Goal: Transaction & Acquisition: Purchase product/service

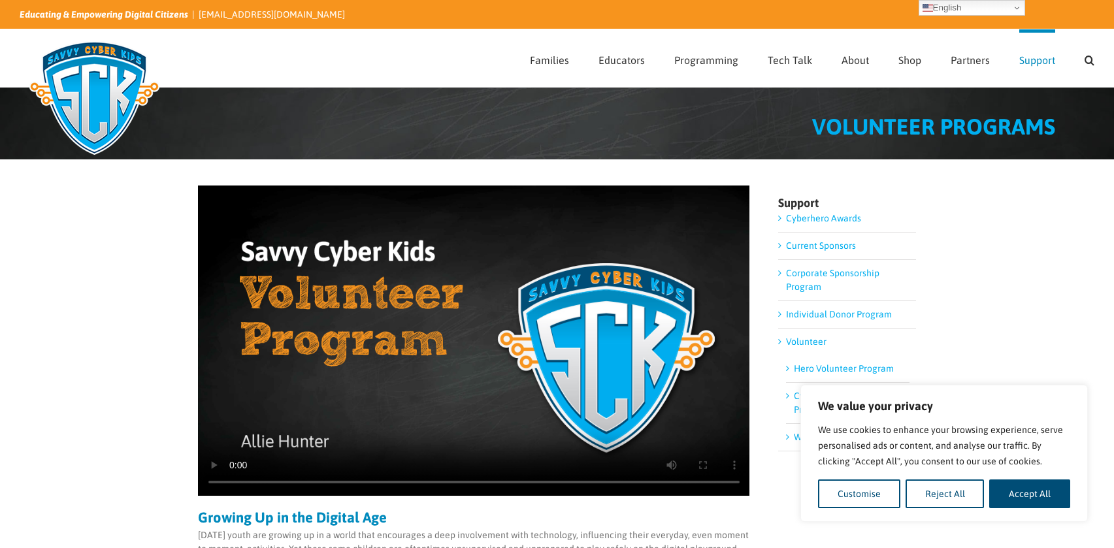
click at [715, 145] on div "VOLUNTEER PROGRAMS" at bounding box center [534, 134] width 1042 height 37
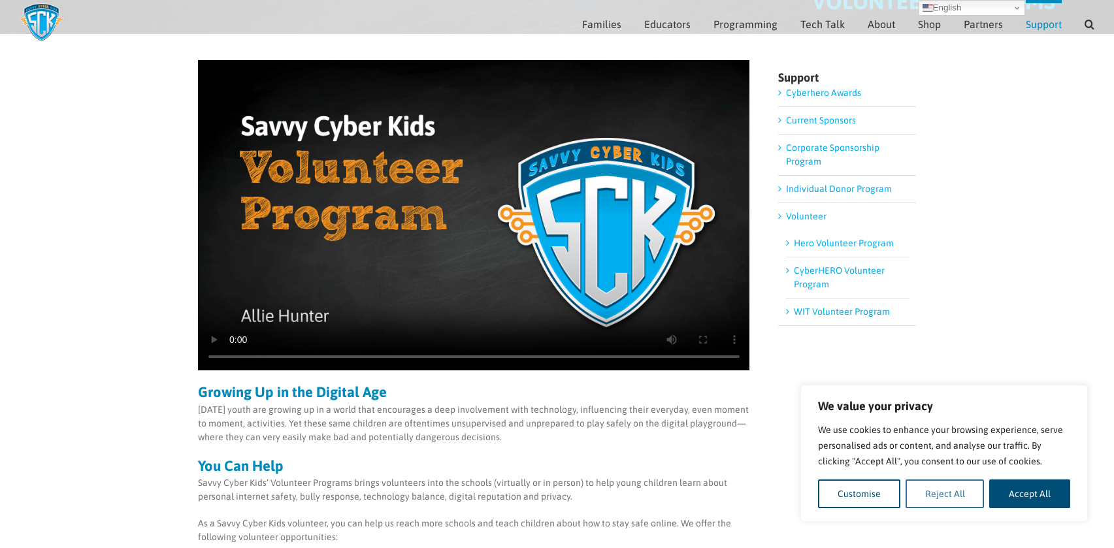
scroll to position [113, 0]
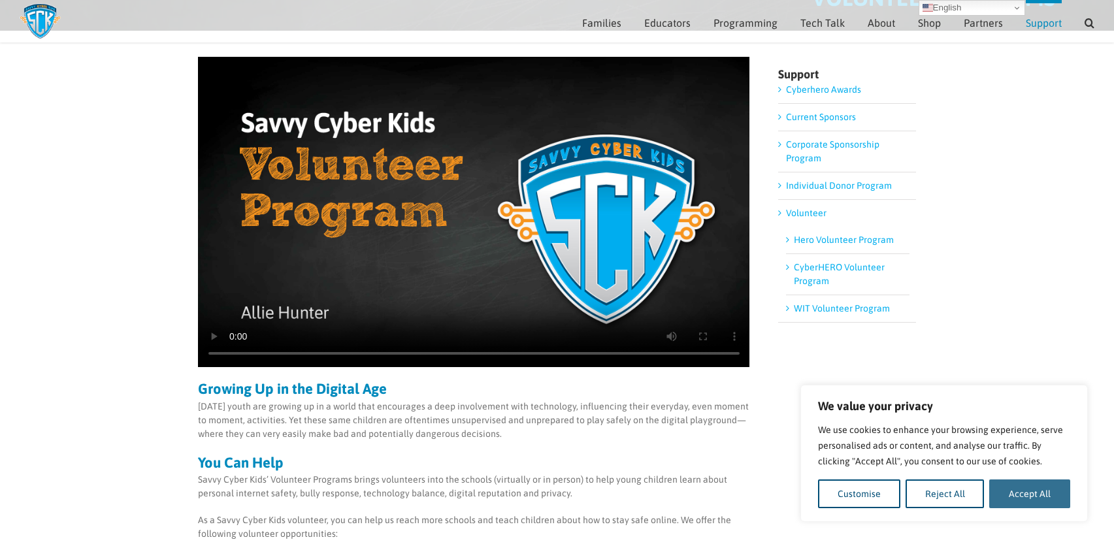
click at [1038, 492] on button "Accept All" at bounding box center [1029, 494] width 81 height 29
checkbox input "true"
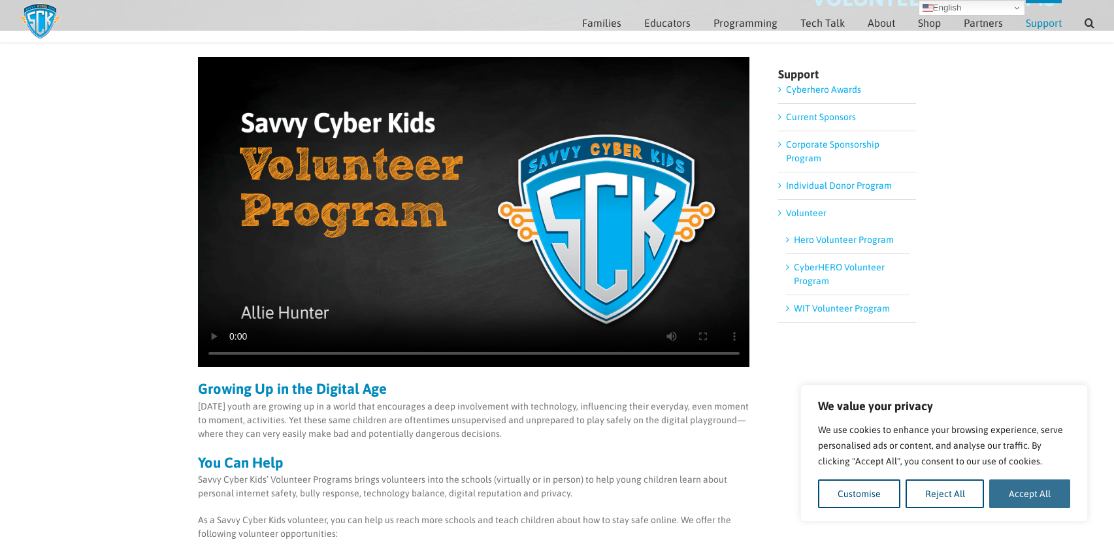
checkbox input "true"
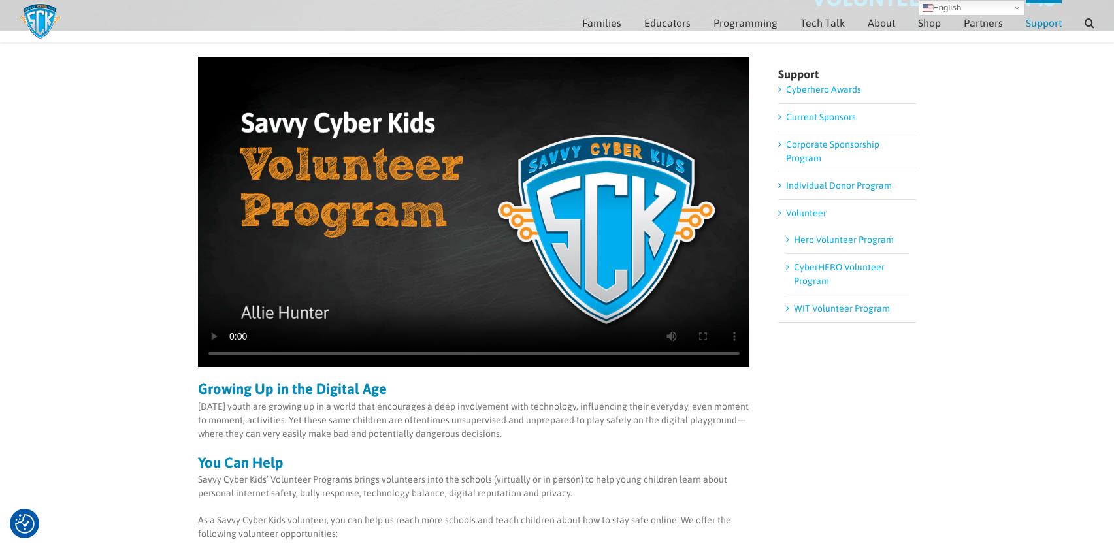
scroll to position [0, 0]
click at [583, 430] on p "[DATE] youth are growing up in a world that encourages a deep involvement with …" at bounding box center [474, 420] width 552 height 41
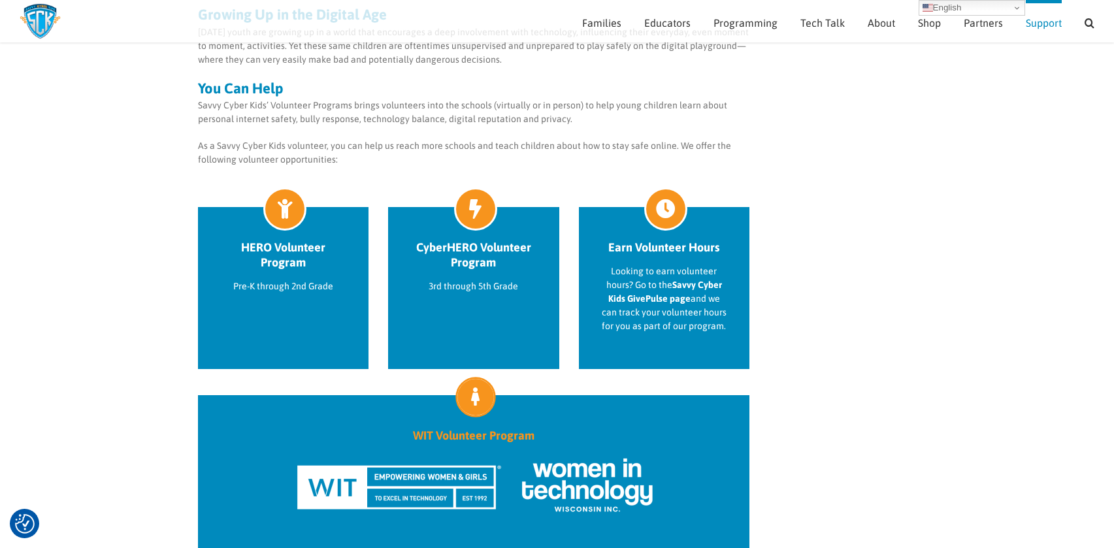
scroll to position [210, 0]
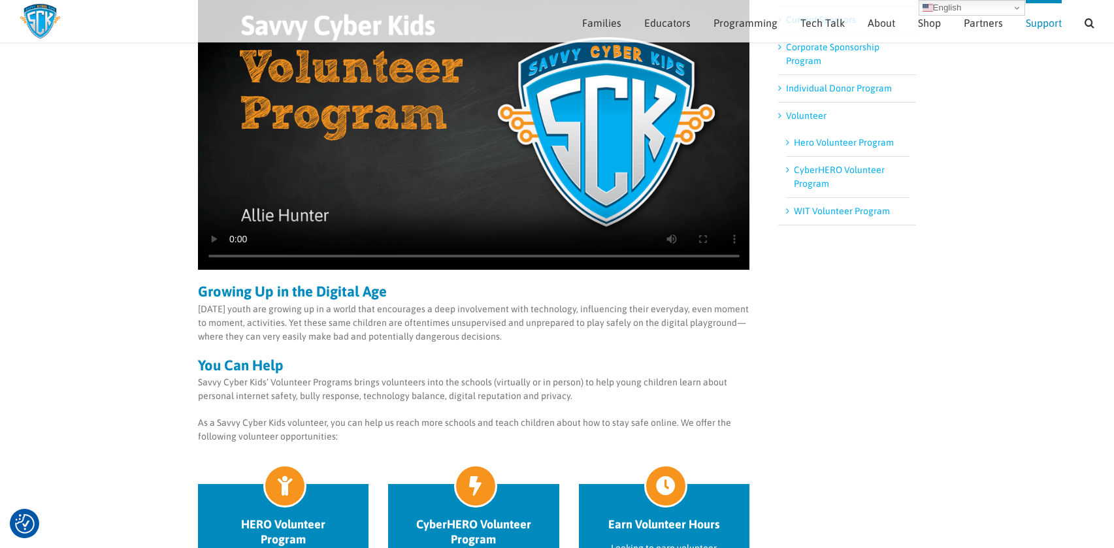
drag, startPoint x: 875, startPoint y: 259, endPoint x: 873, endPoint y: 266, distance: 7.5
click at [874, 259] on div "Sorry, your browser doesn't support embedded videos. Growing Up in the Digital …" at bounding box center [557, 446] width 719 height 974
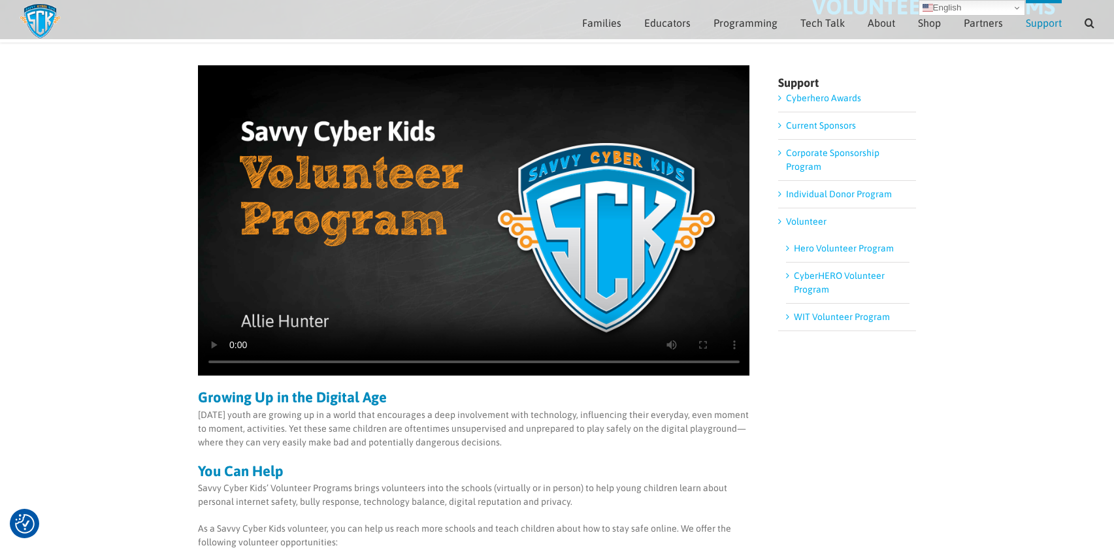
scroll to position [0, 0]
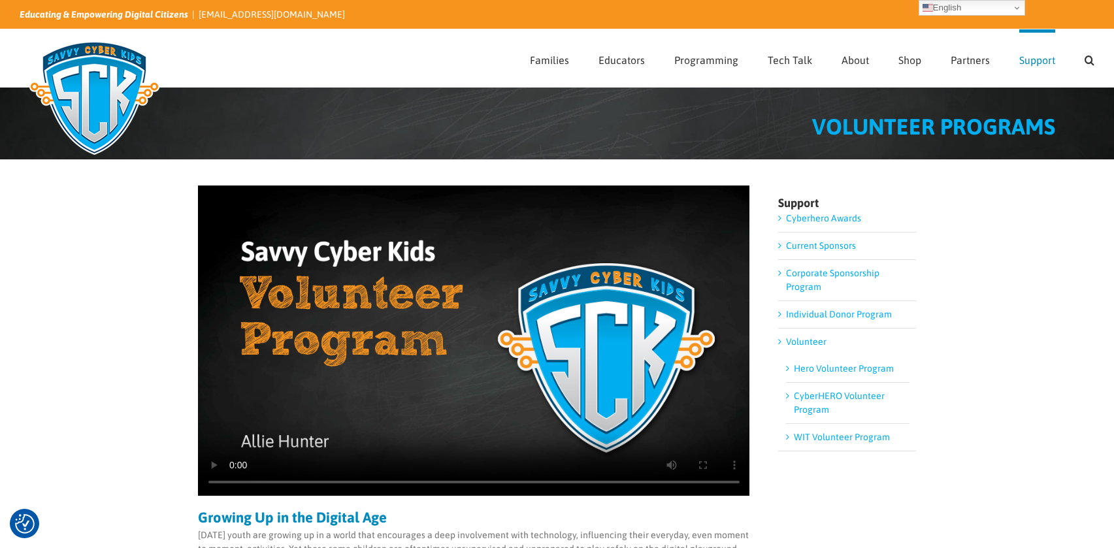
click at [786, 316] on link "Individual Donor Program" at bounding box center [839, 314] width 106 height 10
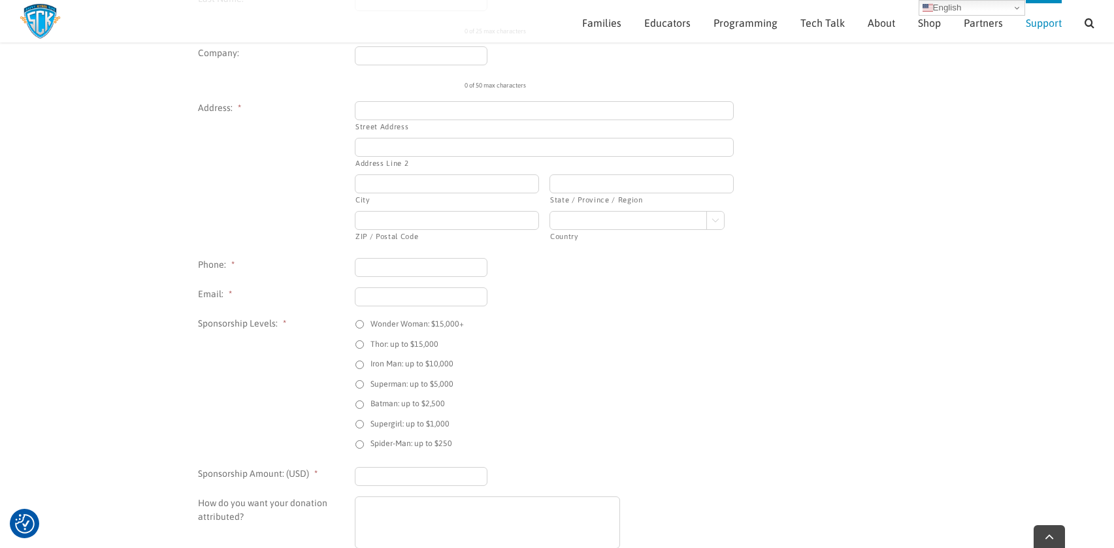
scroll to position [797, 0]
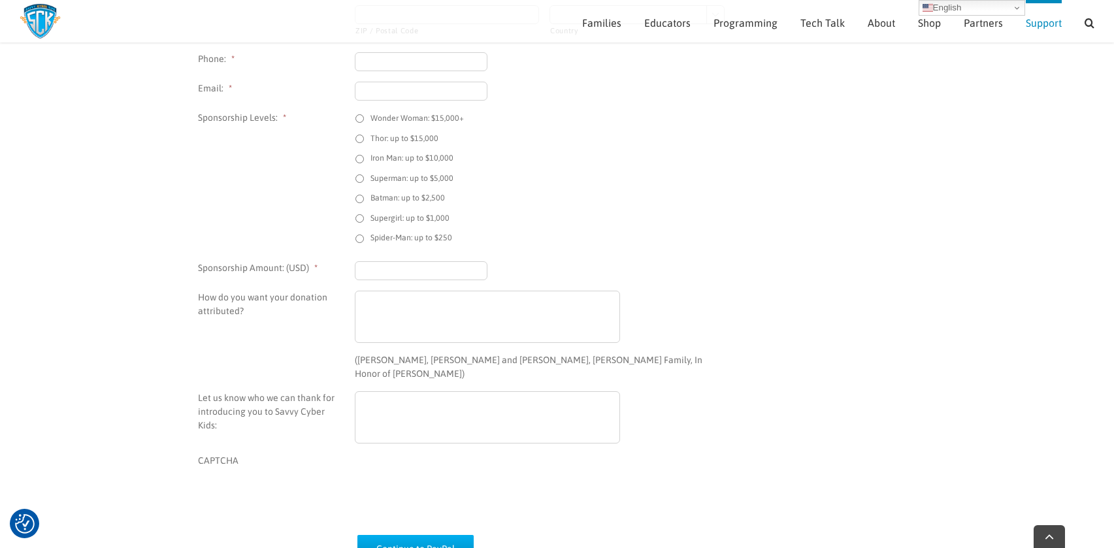
click at [417, 240] on label "Spider-Man: up to $250" at bounding box center [412, 238] width 82 height 12
click at [364, 240] on input "Spider-Man: up to $250" at bounding box center [360, 239] width 8 height 8
radio input "true"
click at [729, 299] on div at bounding box center [544, 317] width 379 height 52
click at [415, 263] on input "Sponsorship Amount: (USD) *" at bounding box center [421, 270] width 133 height 19
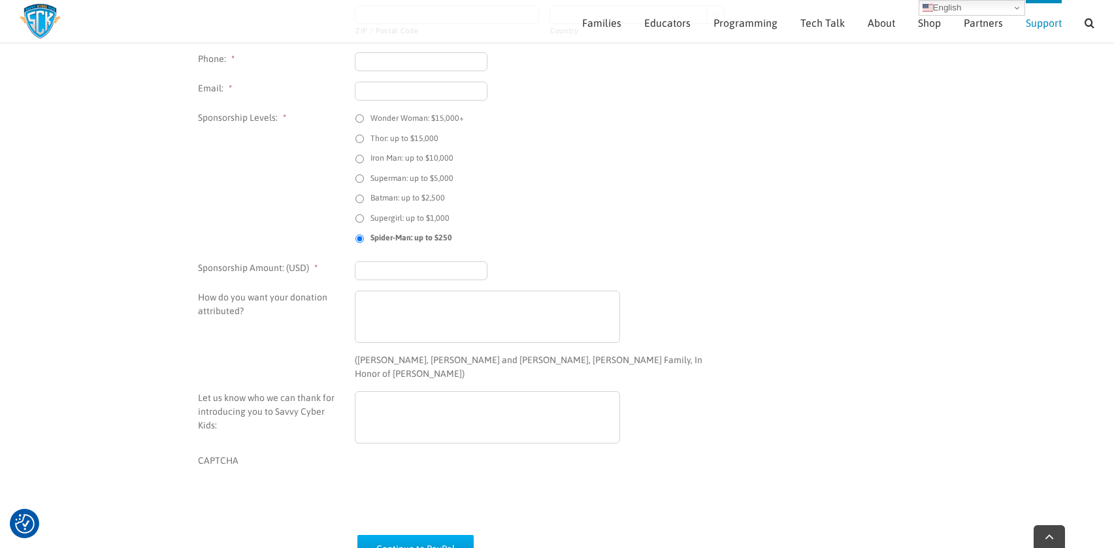
click at [750, 318] on li "How do you want your donation attributed? (e.g. John Smith, John and Mary Smith…" at bounding box center [474, 336] width 552 height 90
click at [389, 295] on textarea "How do you want your donation attributed?" at bounding box center [487, 317] width 265 height 52
click at [477, 294] on textarea "How do you want your donation attributed?" at bounding box center [487, 317] width 265 height 52
click at [459, 391] on textarea "Let us know who we can thank for introducing you to Savvy Cyber Kids:" at bounding box center [487, 417] width 265 height 52
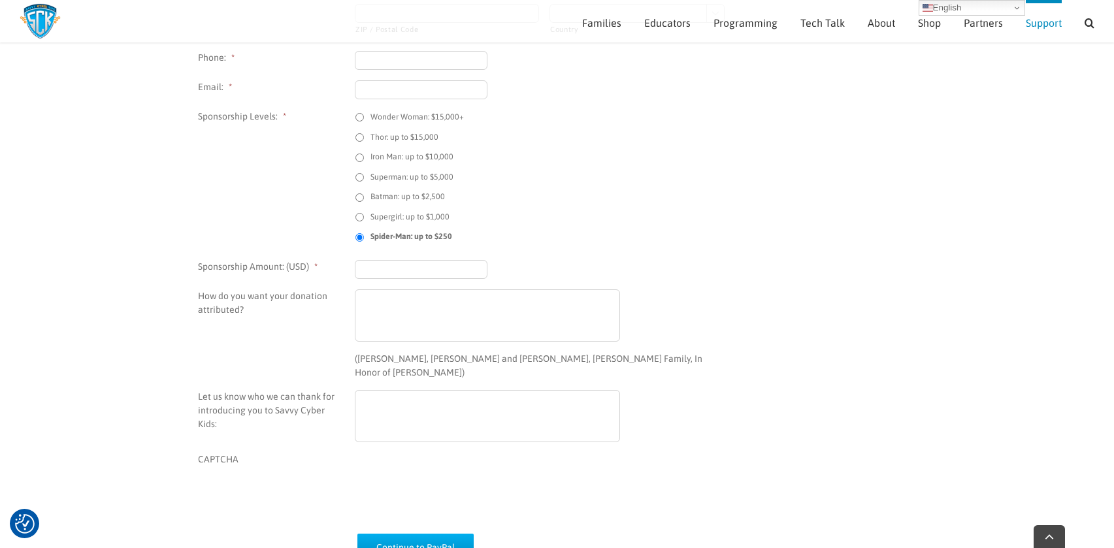
scroll to position [911, 0]
